Goal: Check status: Check status

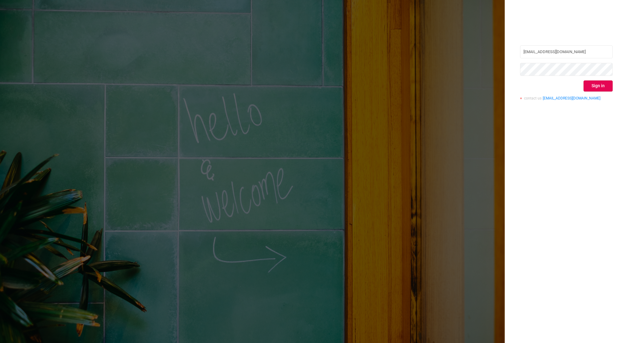
click at [612, 84] on button "Sign in" at bounding box center [598, 85] width 29 height 11
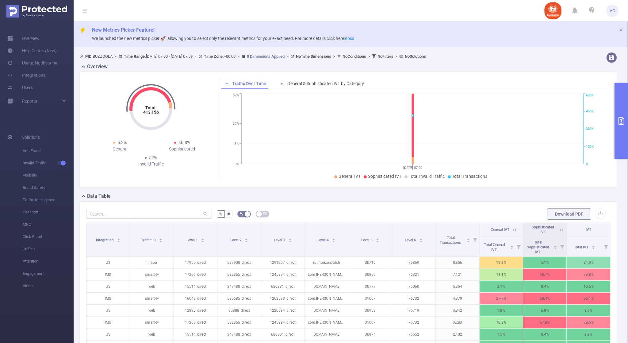
click at [623, 114] on button "primary" at bounding box center [621, 121] width 13 height 76
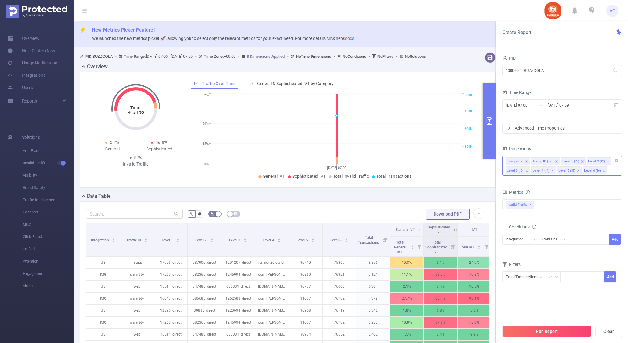
click at [526, 160] on icon "icon: close" at bounding box center [526, 161] width 3 height 3
click at [530, 162] on icon "icon: close" at bounding box center [531, 161] width 3 height 3
click at [527, 162] on icon "icon: close" at bounding box center [527, 161] width 2 height 2
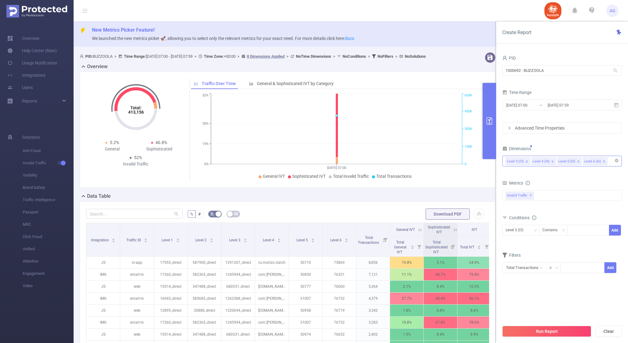
click at [552, 160] on icon "icon: close" at bounding box center [552, 161] width 3 height 3
click at [571, 231] on div at bounding box center [589, 230] width 42 height 11
paste input "1271433"
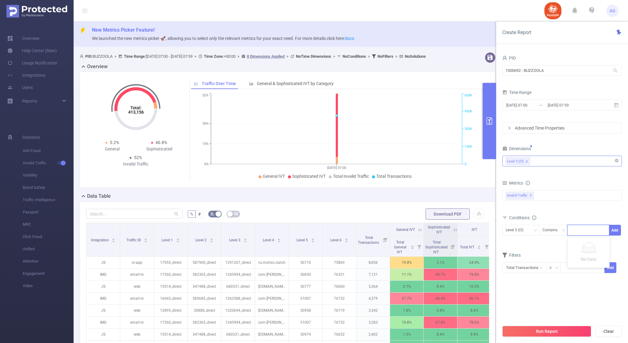
type input "1271433"
click at [593, 241] on li "1271433" at bounding box center [589, 243] width 42 height 10
click at [617, 233] on button "Add" at bounding box center [615, 230] width 12 height 11
click at [552, 332] on button "Run Report" at bounding box center [547, 331] width 89 height 11
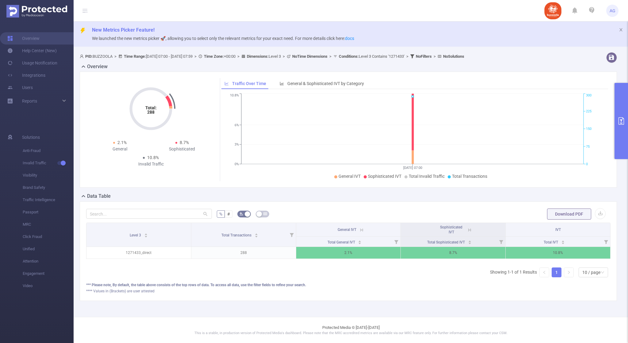
click at [628, 119] on button "primary" at bounding box center [621, 121] width 13 height 76
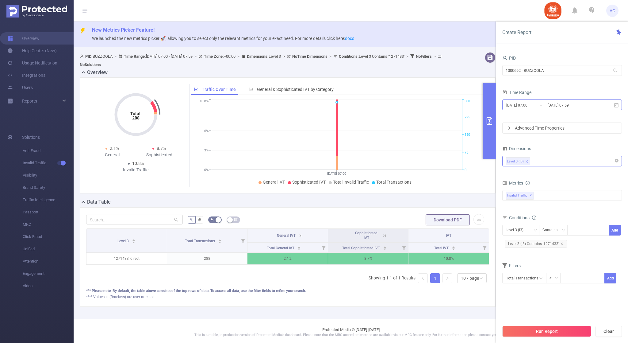
click at [549, 103] on input "[DATE] 07:59" at bounding box center [572, 105] width 50 height 8
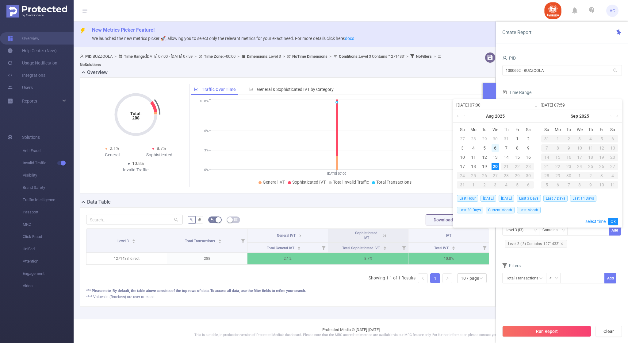
click at [494, 146] on div "6" at bounding box center [495, 147] width 7 height 7
click at [497, 163] on div "20" at bounding box center [495, 166] width 7 height 7
type input "[DATE] 07:00"
click at [611, 222] on link "Ok" at bounding box center [613, 221] width 10 height 7
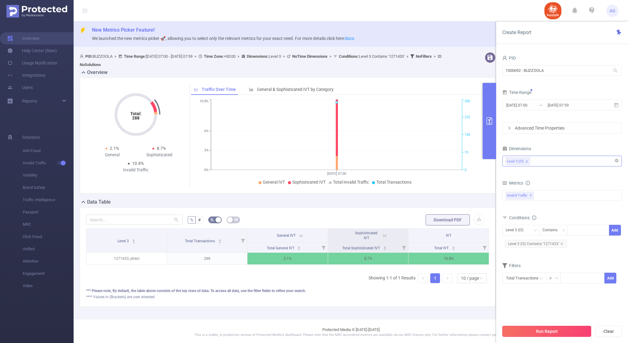
click at [534, 330] on button "Run Report" at bounding box center [547, 331] width 89 height 11
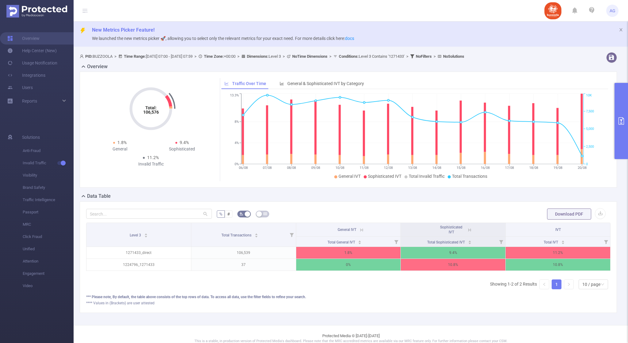
click at [622, 126] on button "primary" at bounding box center [621, 121] width 13 height 76
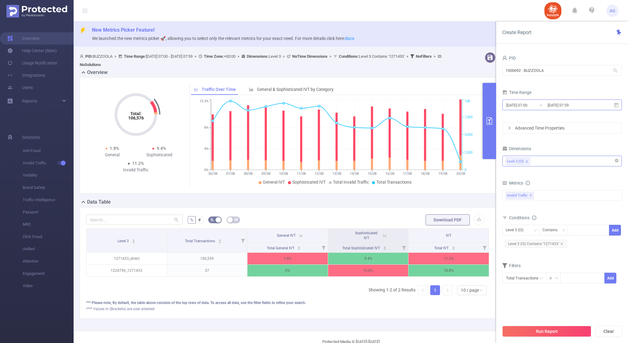
click at [560, 107] on input "[DATE] 07:59" at bounding box center [572, 105] width 50 height 8
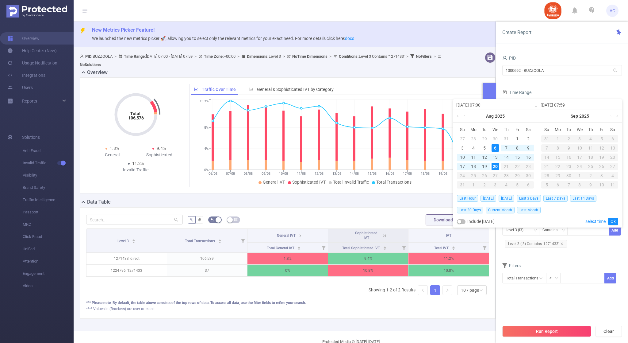
click at [465, 118] on link at bounding box center [465, 116] width 6 height 12
click at [485, 139] on div "1" at bounding box center [484, 138] width 7 height 7
click at [527, 116] on link at bounding box center [526, 116] width 6 height 12
click at [497, 164] on div "20" at bounding box center [495, 166] width 7 height 7
type input "[DATE] 07:00"
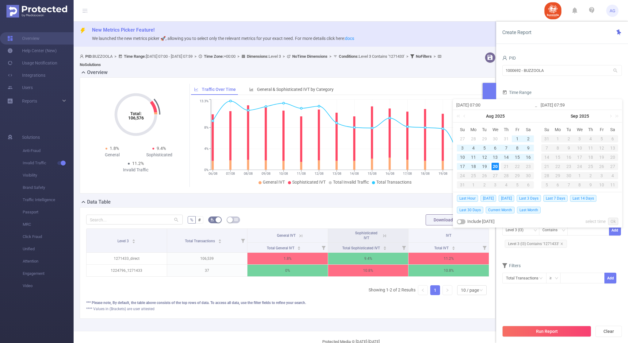
type input "[DATE] 07:00"
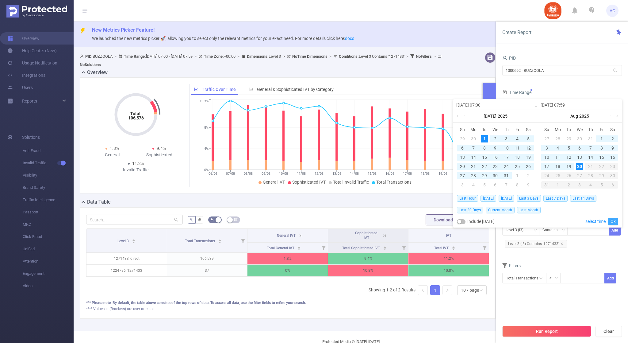
click at [612, 221] on link "Ok" at bounding box center [613, 221] width 10 height 7
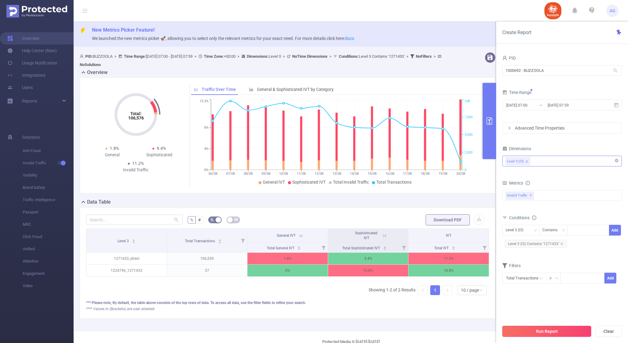
click at [572, 331] on button "Run Report" at bounding box center [547, 331] width 89 height 11
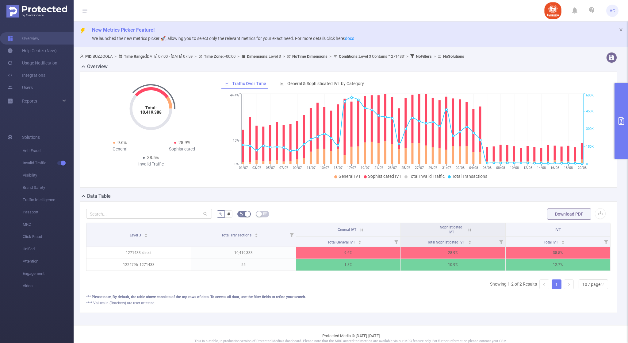
click at [440, 9] on header "AG" at bounding box center [314, 10] width 628 height 21
click at [622, 125] on button "primary" at bounding box center [621, 121] width 13 height 76
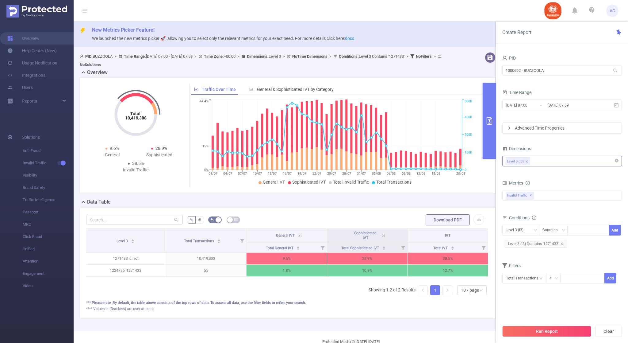
click at [542, 163] on div "Level 3 (l3)" at bounding box center [562, 161] width 113 height 10
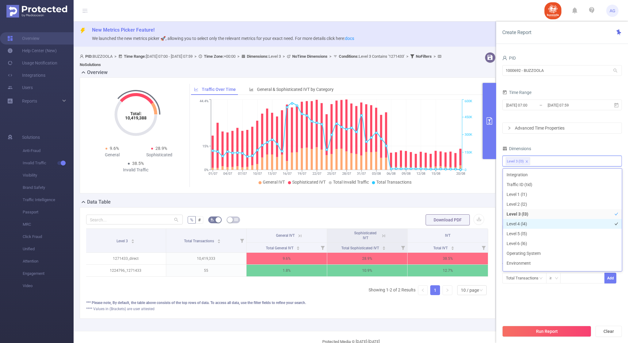
click at [539, 222] on li "Level 4 (l4)" at bounding box center [562, 224] width 119 height 10
click at [544, 333] on button "Run Report" at bounding box center [547, 331] width 89 height 11
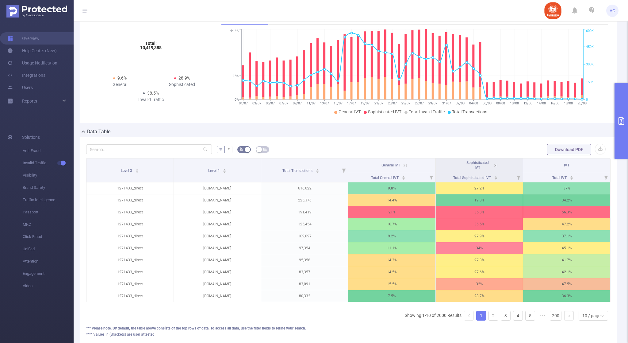
scroll to position [65, 0]
click at [597, 319] on div "10 / page" at bounding box center [593, 315] width 29 height 10
click at [589, 308] on li "50 / page" at bounding box center [586, 311] width 29 height 10
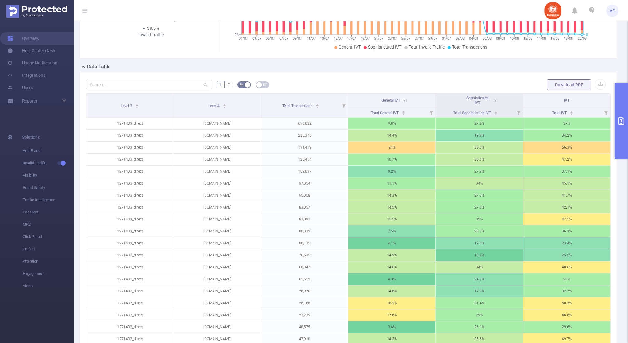
scroll to position [130, 0]
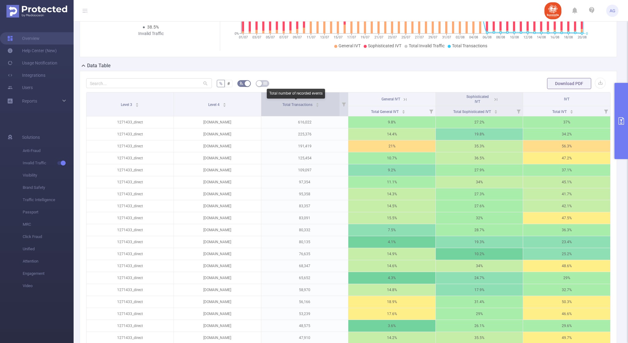
click at [303, 106] on span "Total Transactions" at bounding box center [298, 104] width 31 height 4
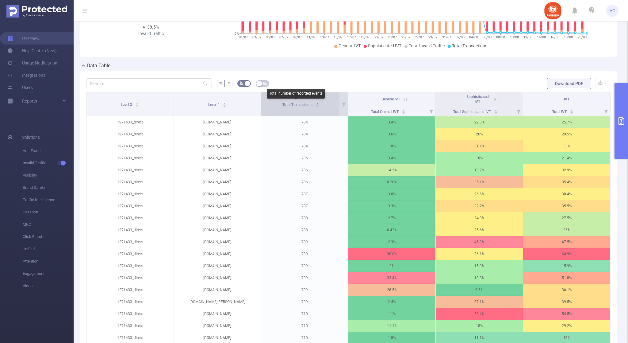
click at [303, 106] on span "Total Transactions" at bounding box center [298, 104] width 31 height 4
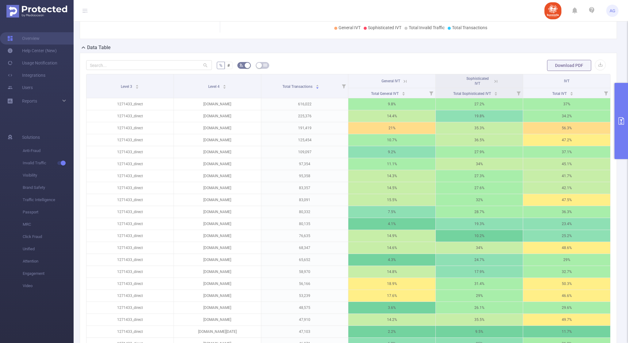
scroll to position [138, 0]
